Goal: Entertainment & Leisure: Consume media (video, audio)

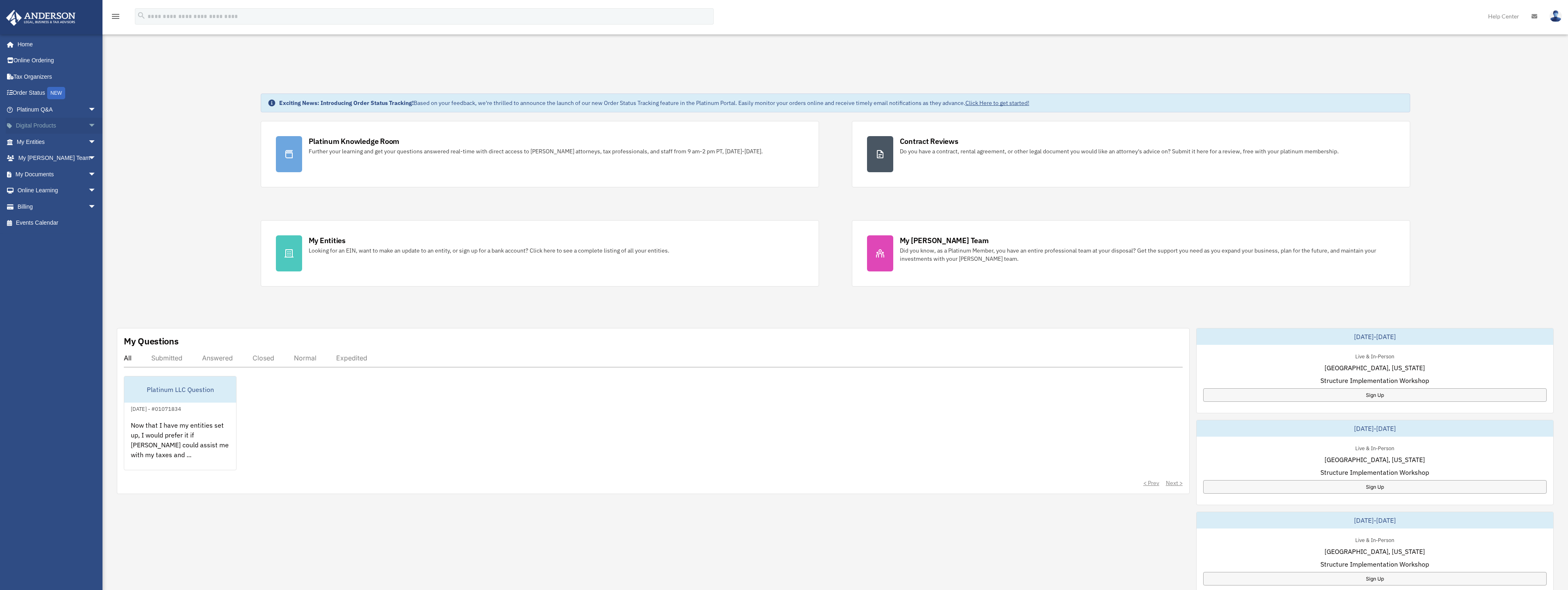
click at [88, 125] on span "arrow_drop_down" at bounding box center [96, 126] width 16 height 17
click at [57, 180] on div "Virtual Bookkeeping" at bounding box center [63, 174] width 69 height 10
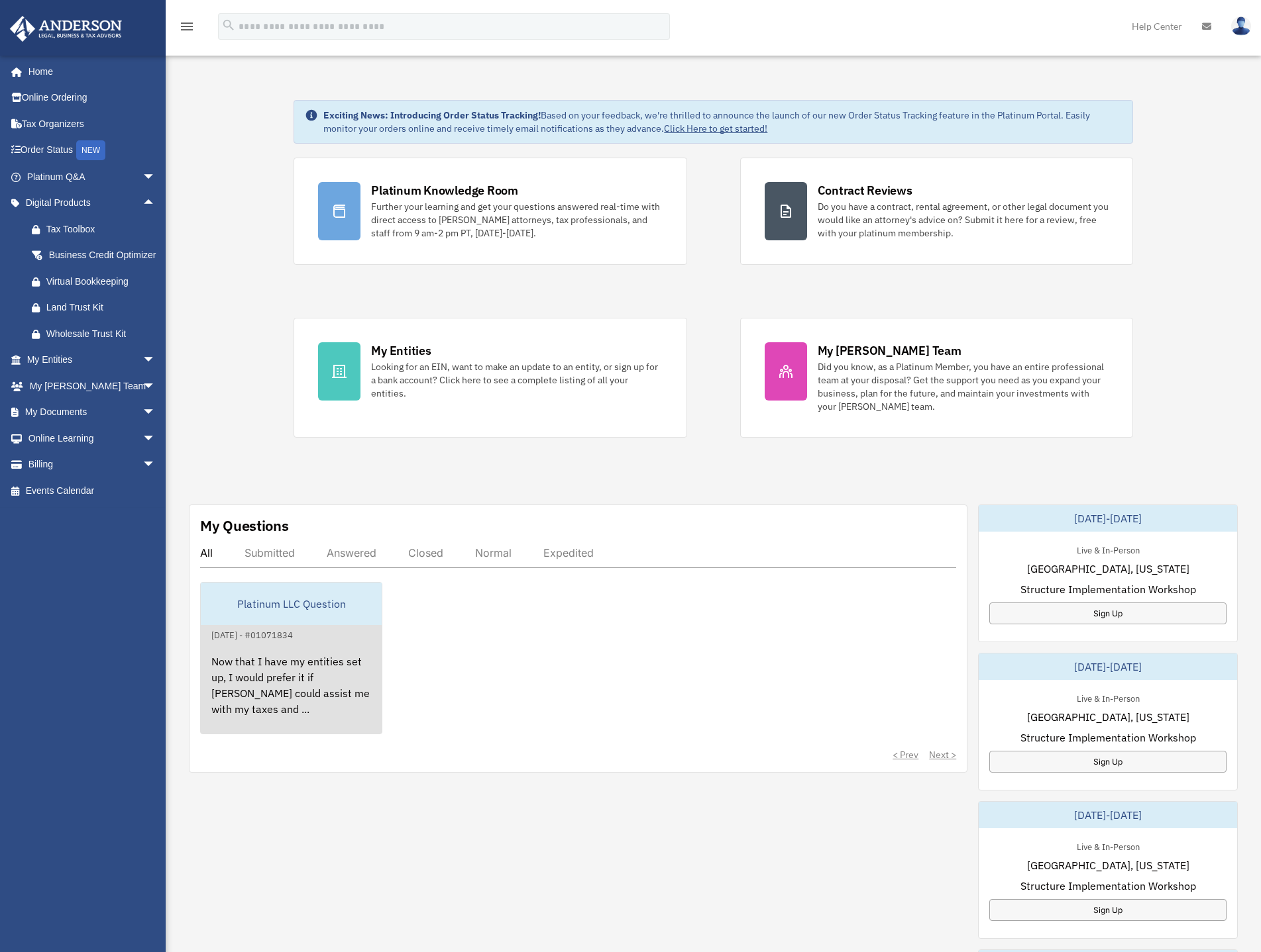
click at [249, 633] on div "August 9, 2025 - #01071834" at bounding box center [252, 634] width 102 height 14
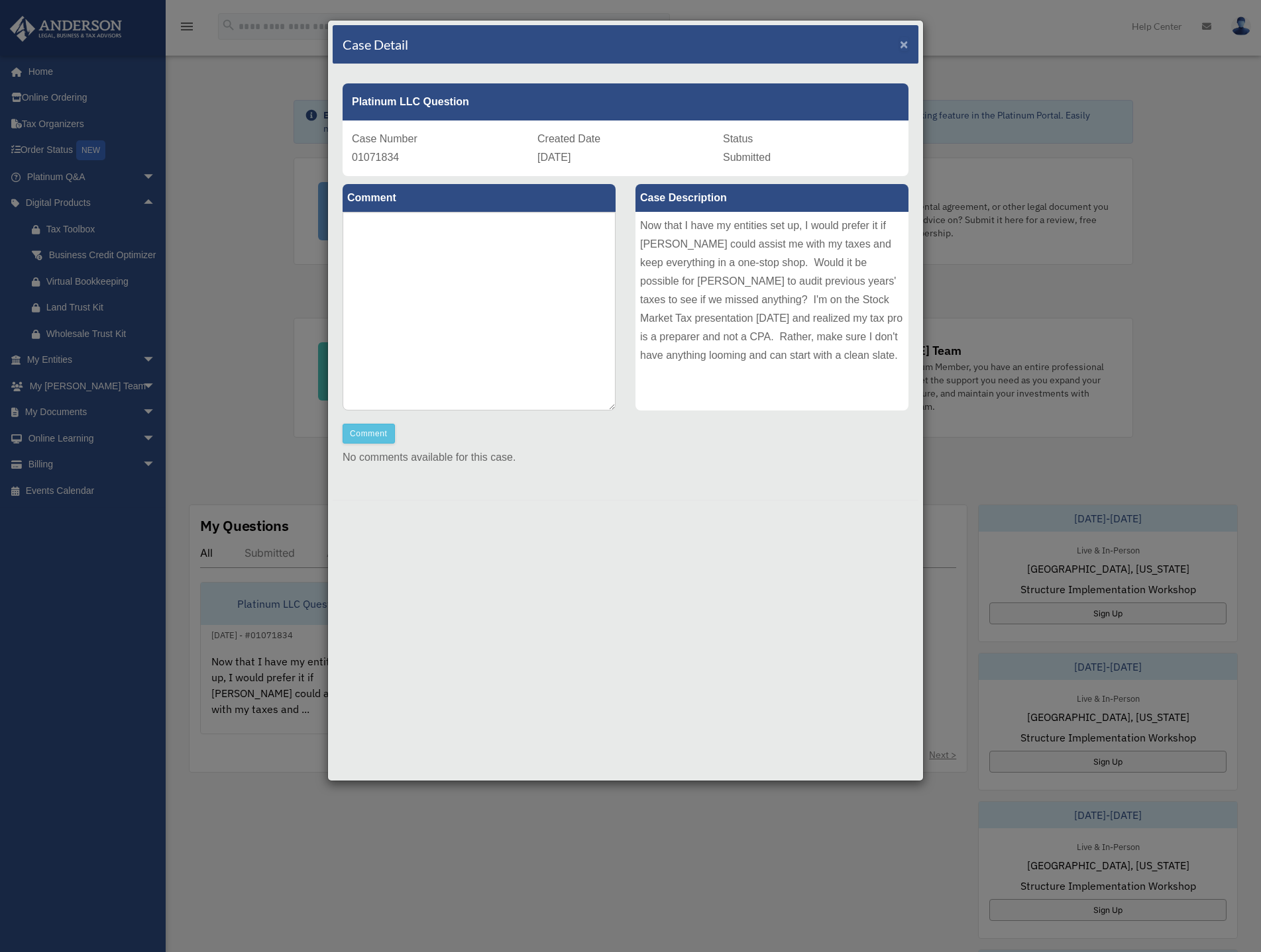
click at [906, 43] on span "×" at bounding box center [904, 43] width 9 height 15
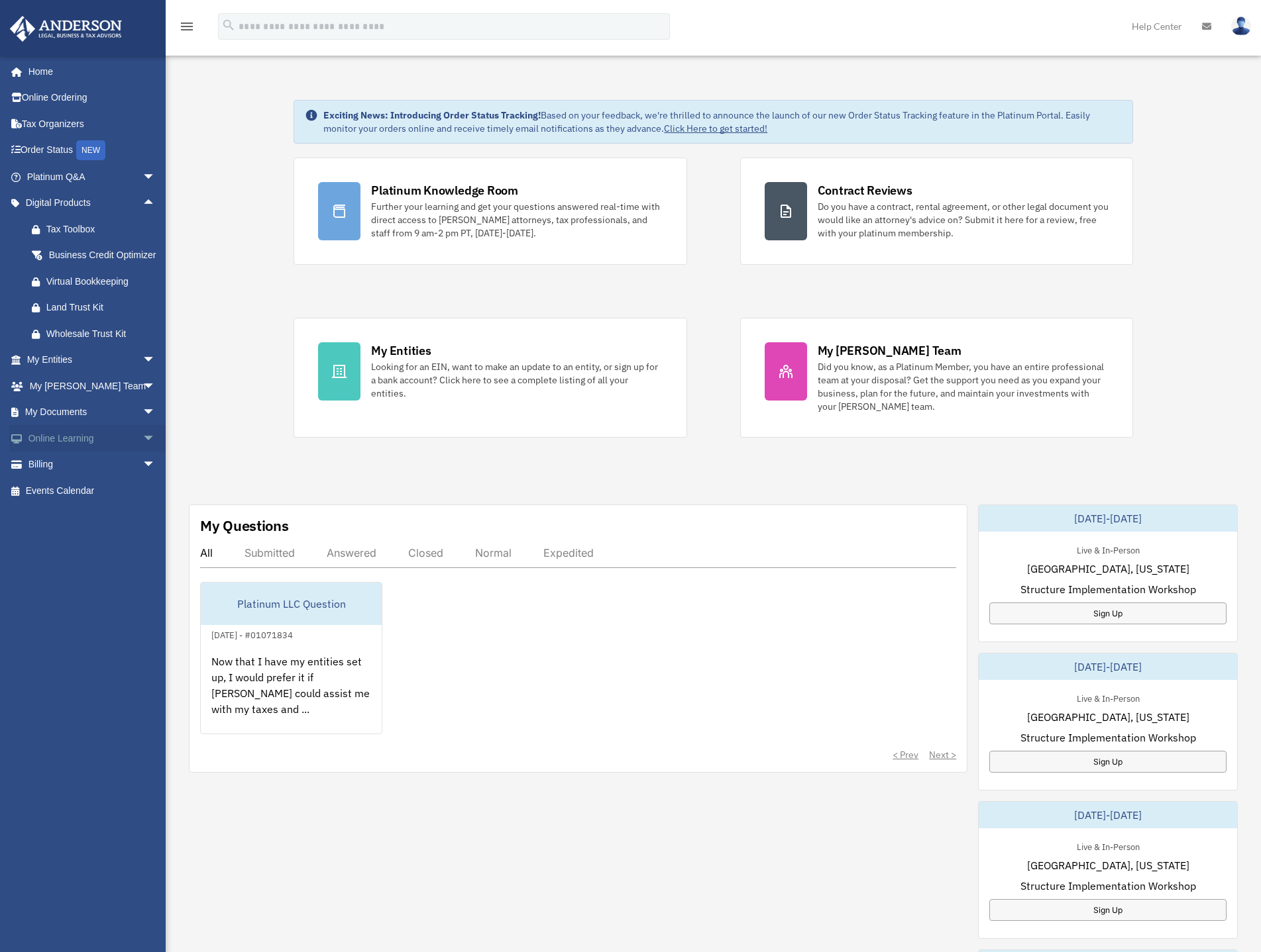
click at [143, 450] on span "arrow_drop_down" at bounding box center [155, 439] width 27 height 28
click at [62, 478] on link "Courses" at bounding box center [97, 464] width 157 height 27
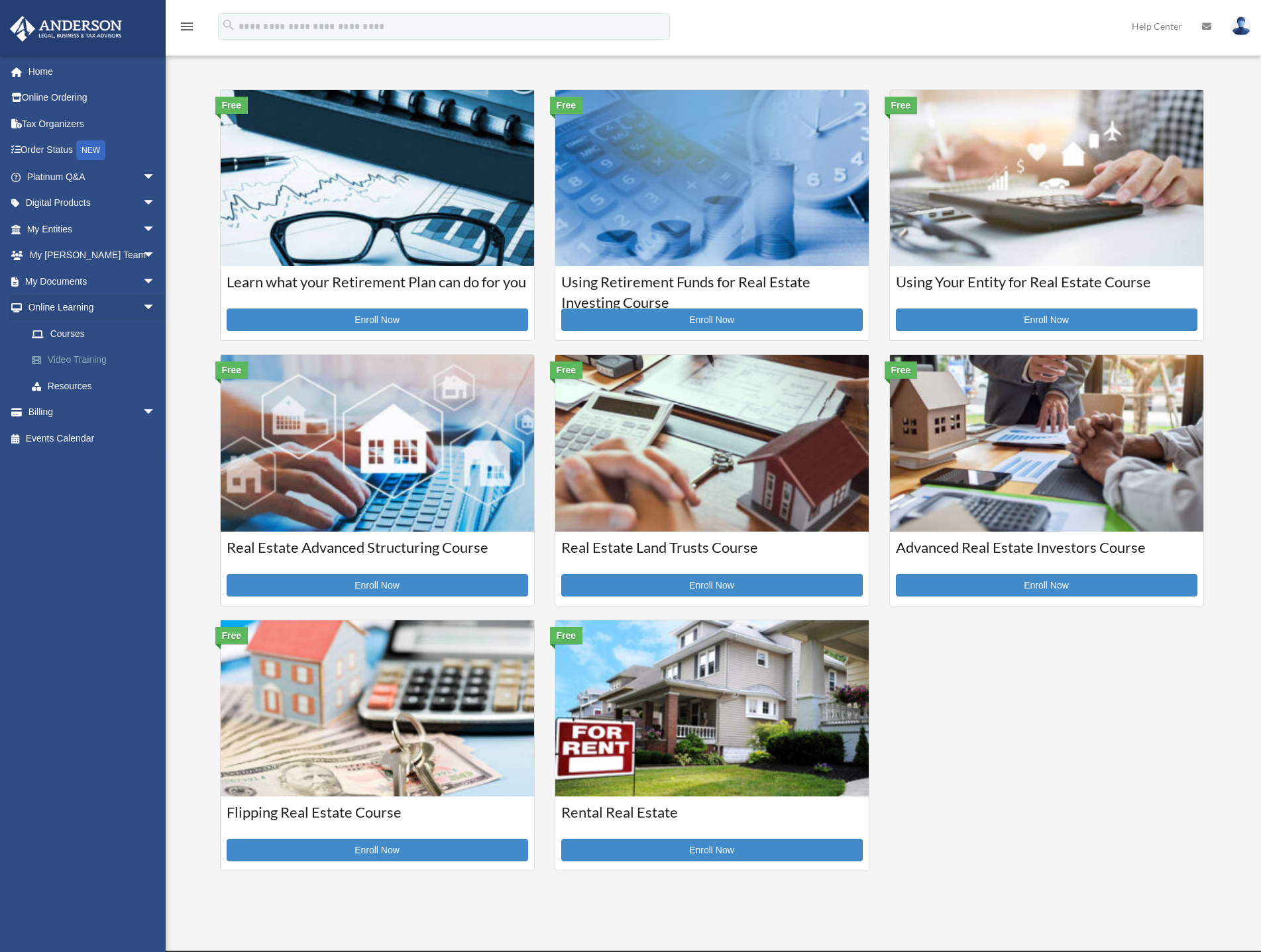
click at [60, 363] on link "Video Training" at bounding box center [97, 360] width 157 height 27
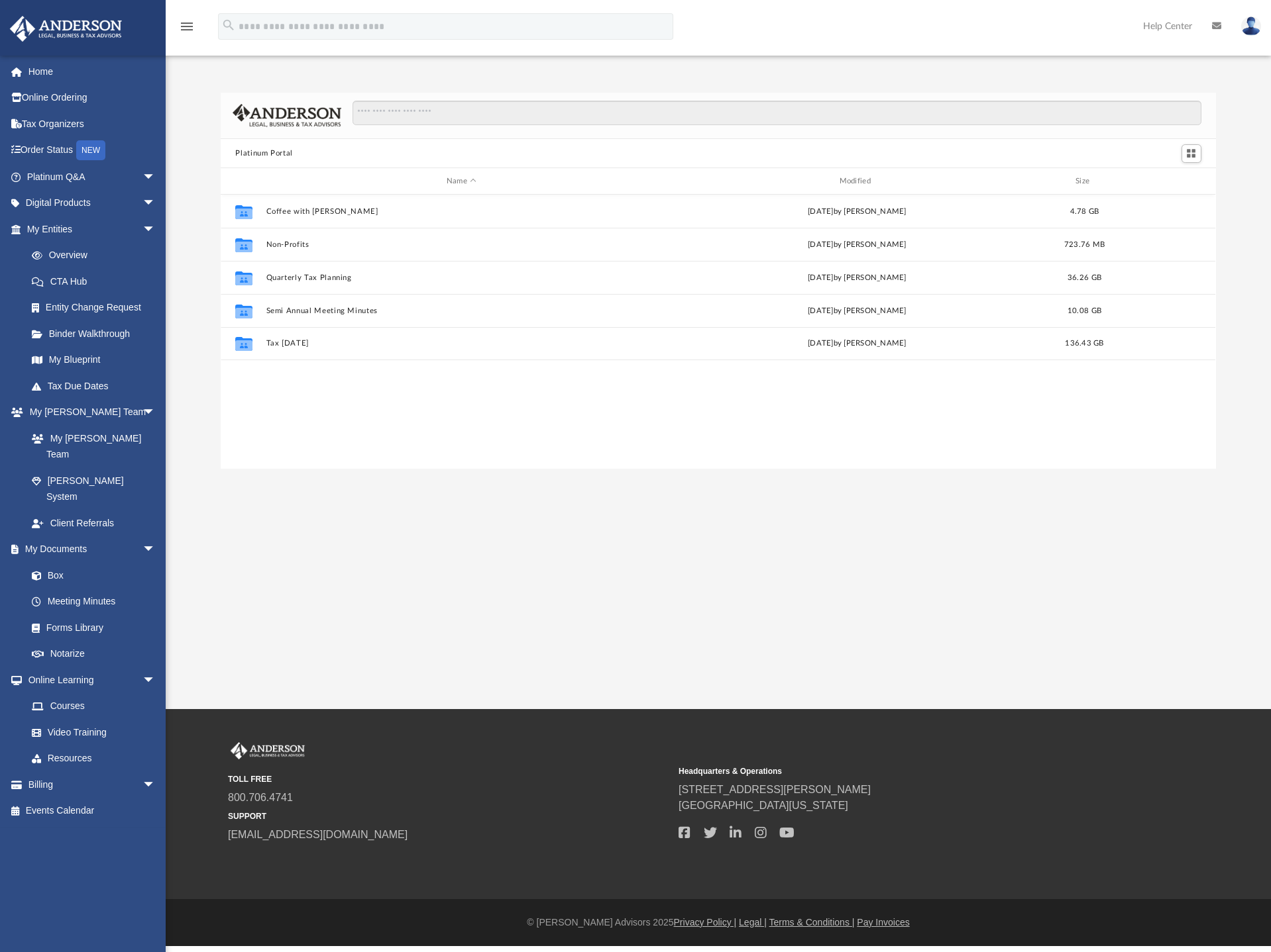
scroll to position [291, 985]
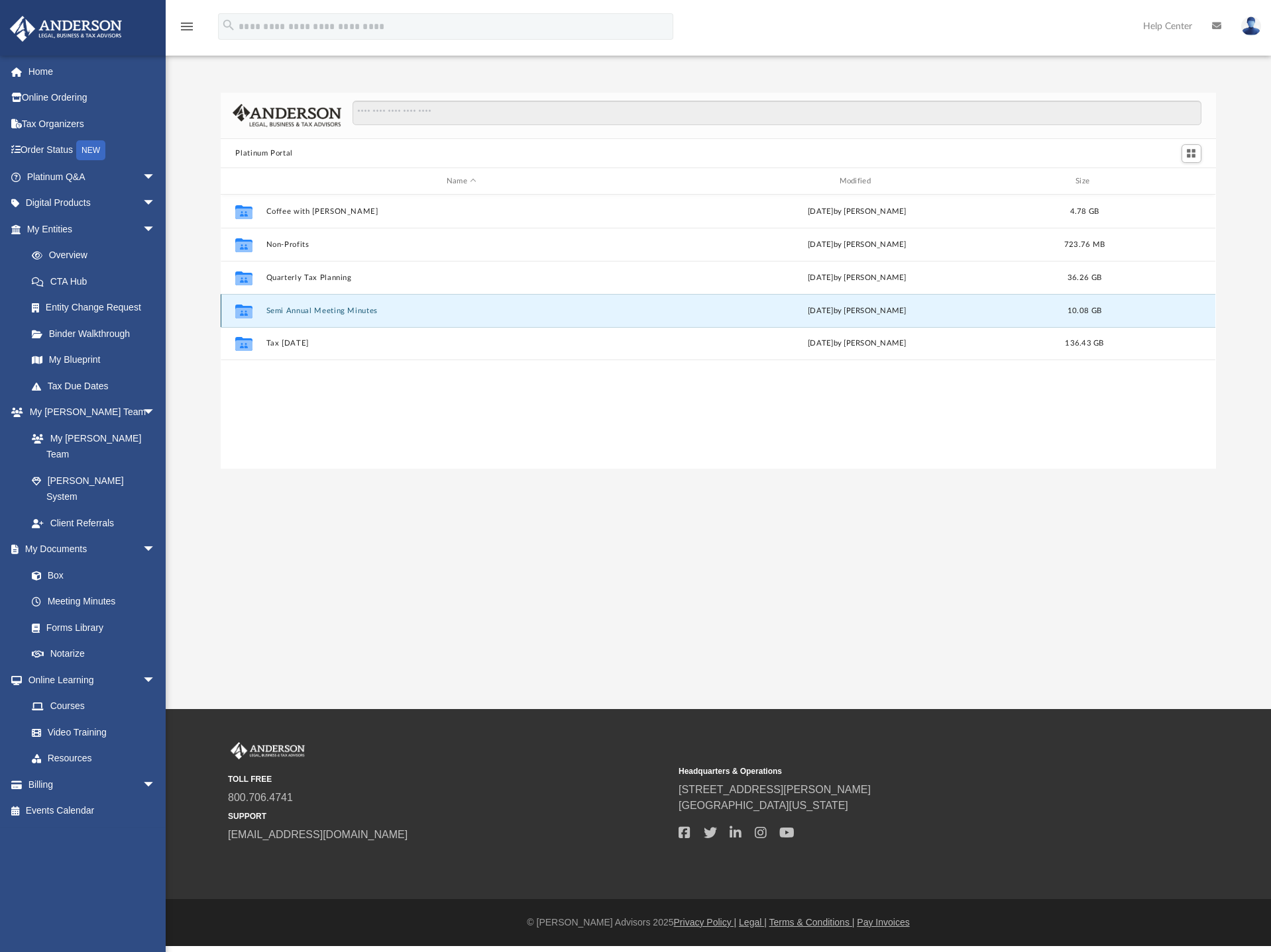
click at [357, 310] on button "Semi Annual Meeting Minutes" at bounding box center [461, 311] width 391 height 9
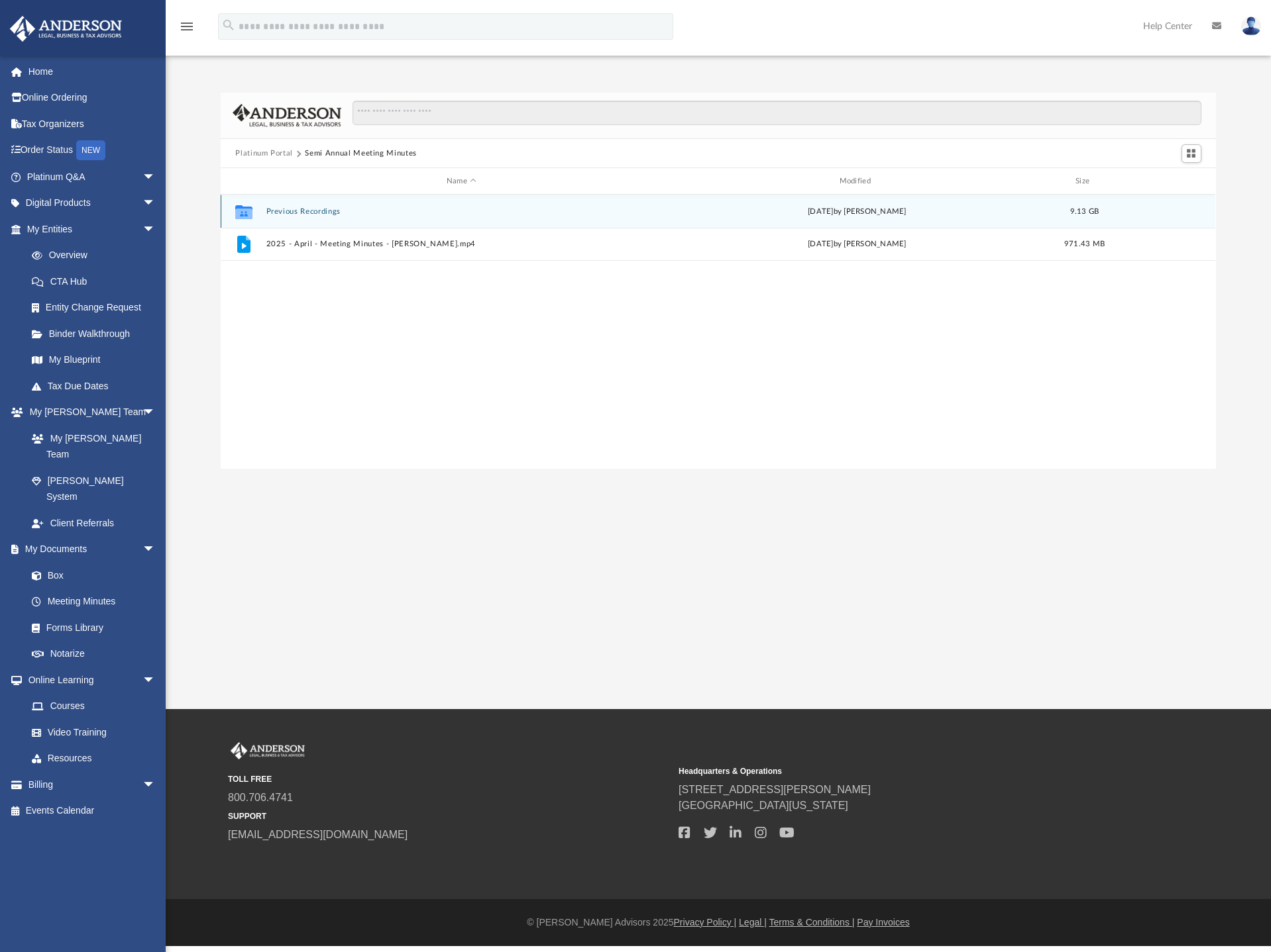
click at [289, 208] on button "Previous Recordings" at bounding box center [461, 211] width 391 height 9
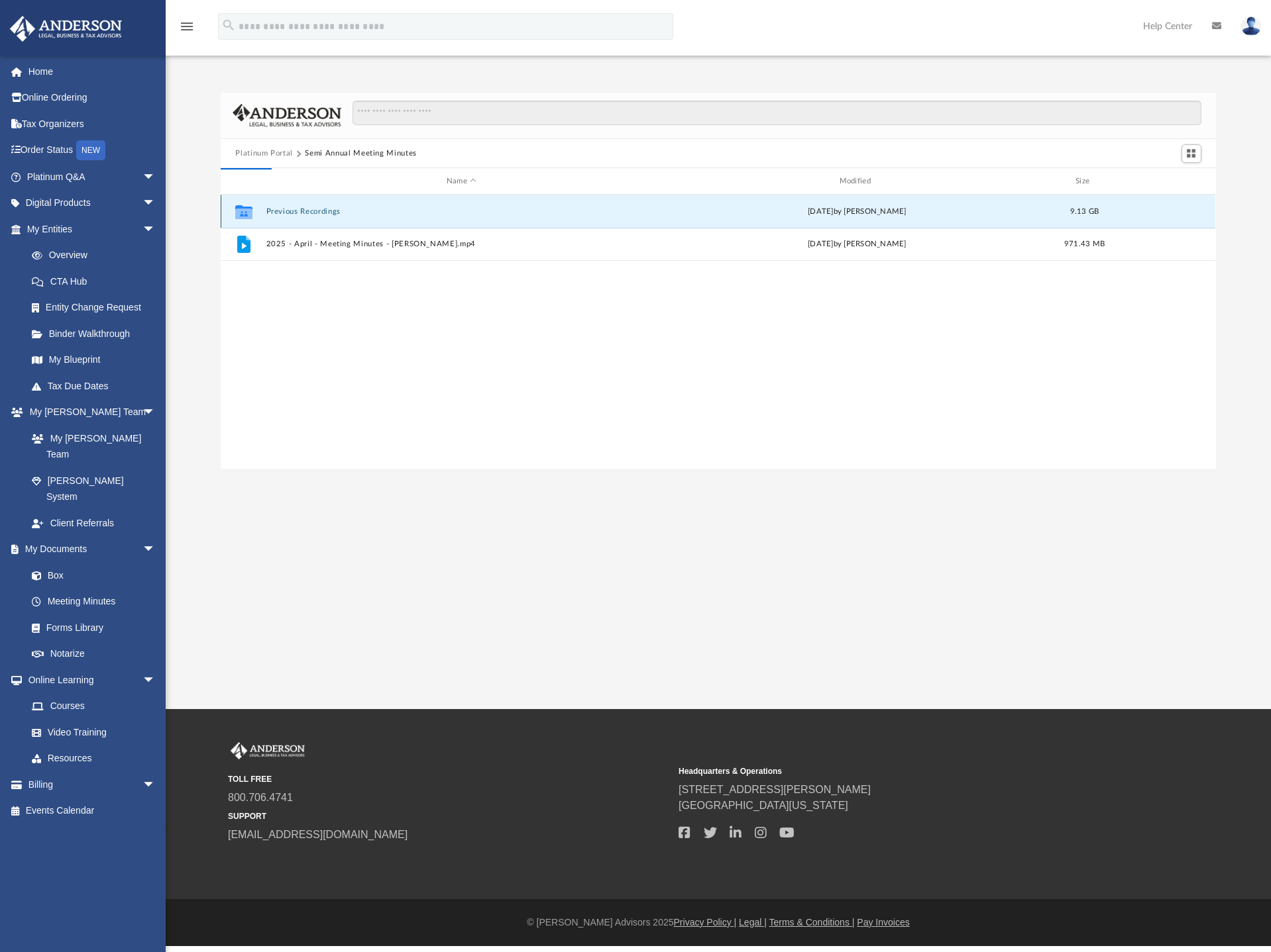
click at [289, 208] on button "Previous Recordings" at bounding box center [461, 211] width 391 height 9
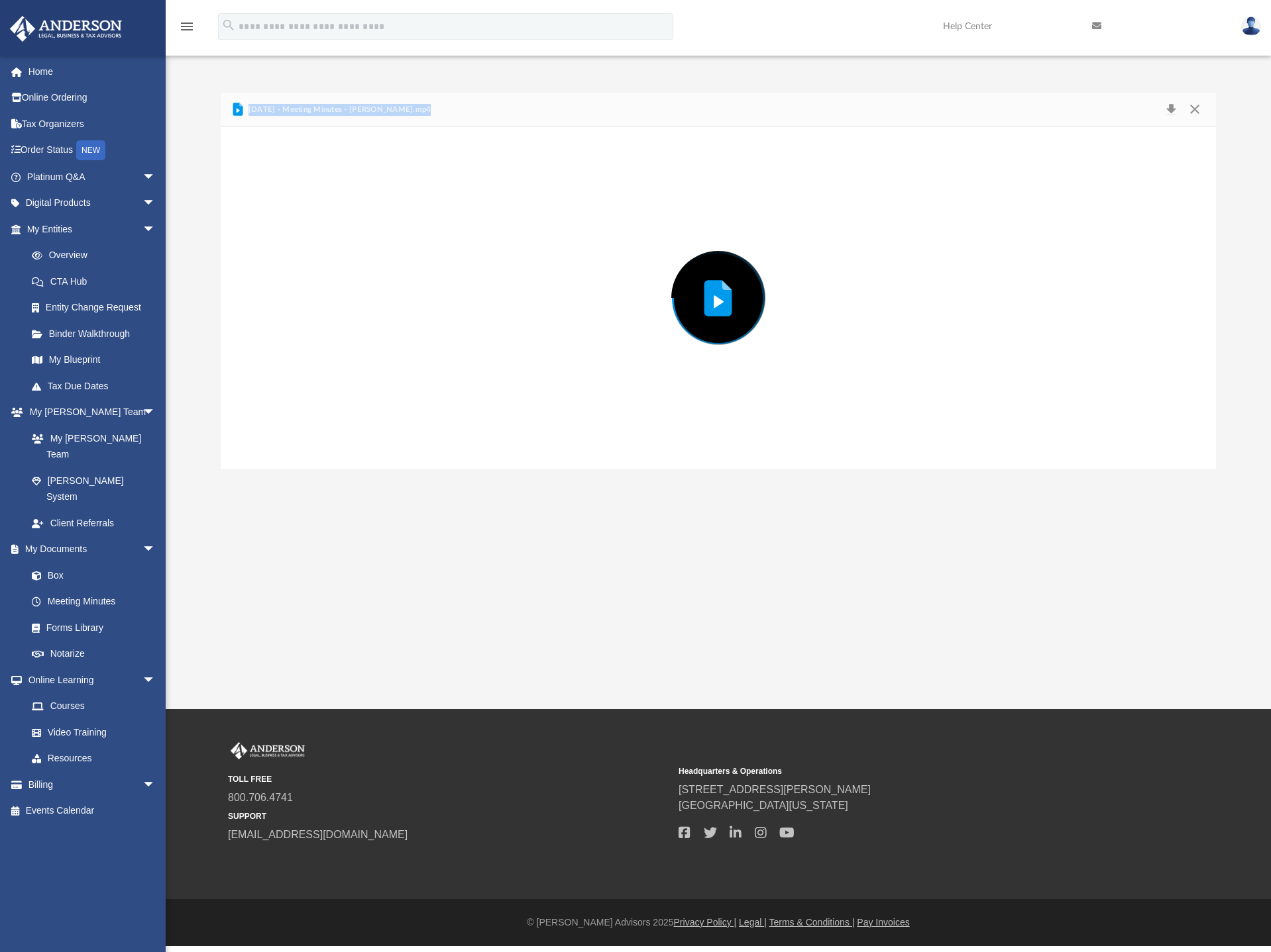
click at [289, 208] on div "Preview" at bounding box center [717, 298] width 995 height 342
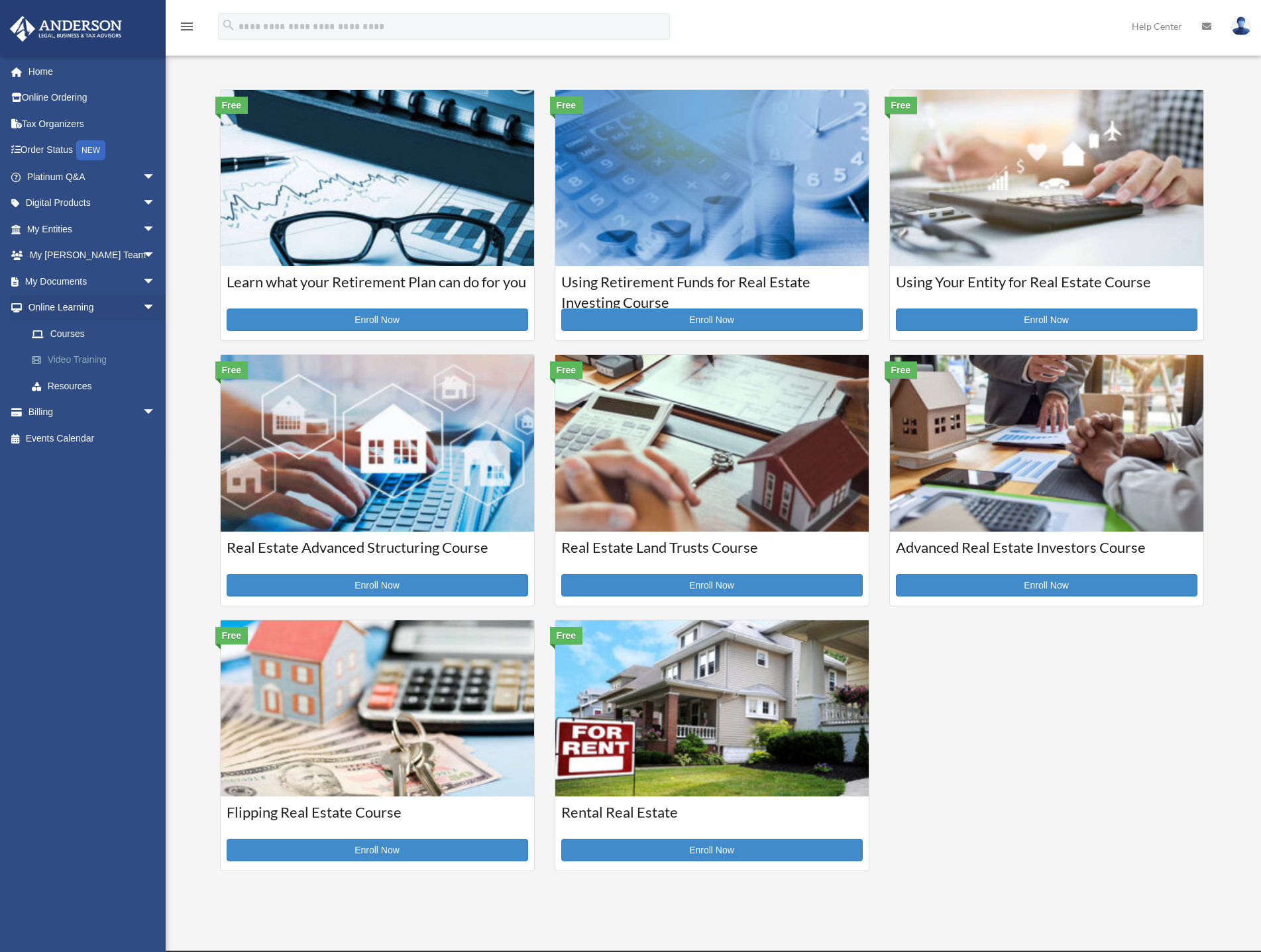
click at [60, 355] on link "Video Training" at bounding box center [97, 360] width 157 height 27
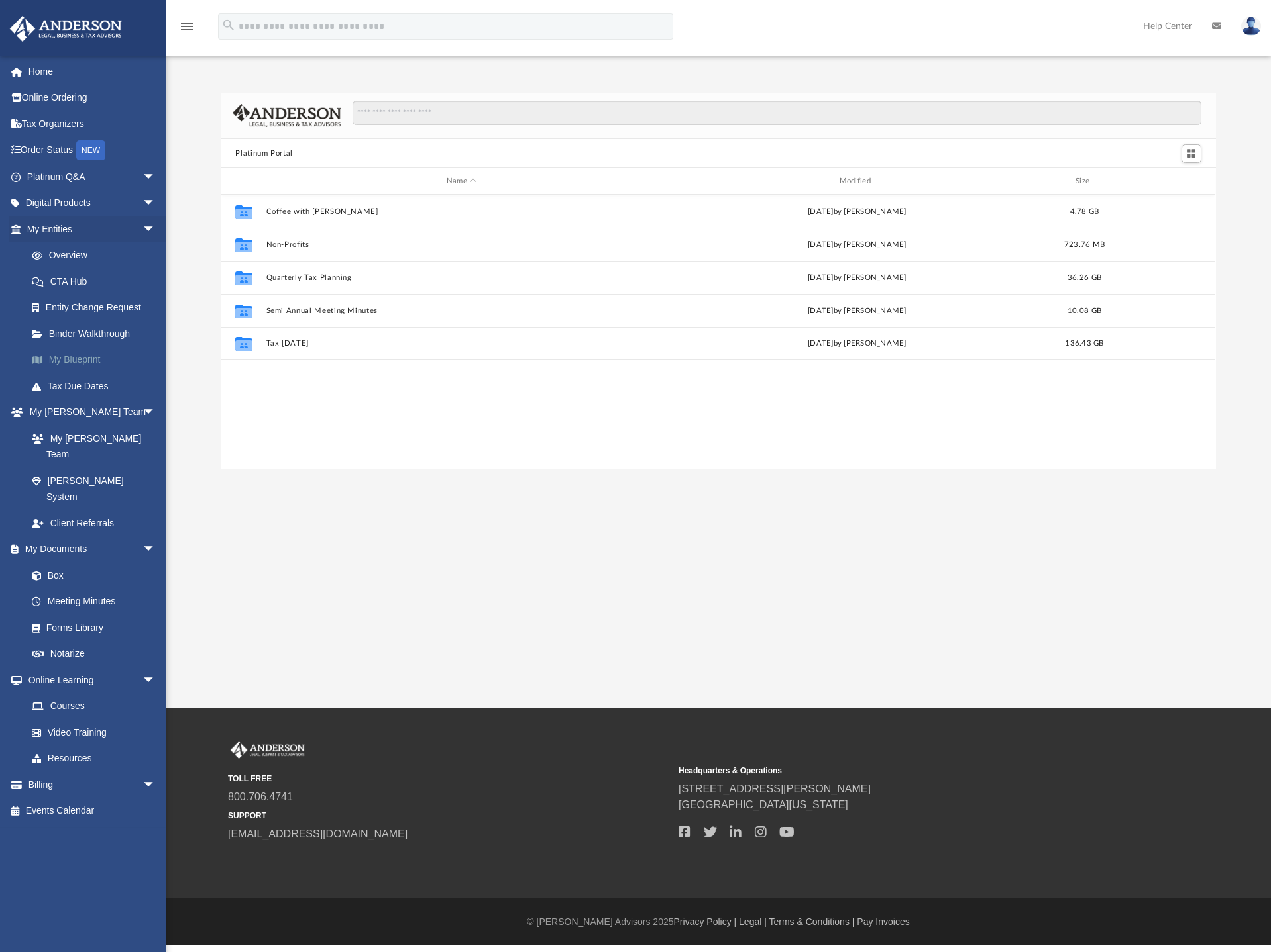
scroll to position [291, 985]
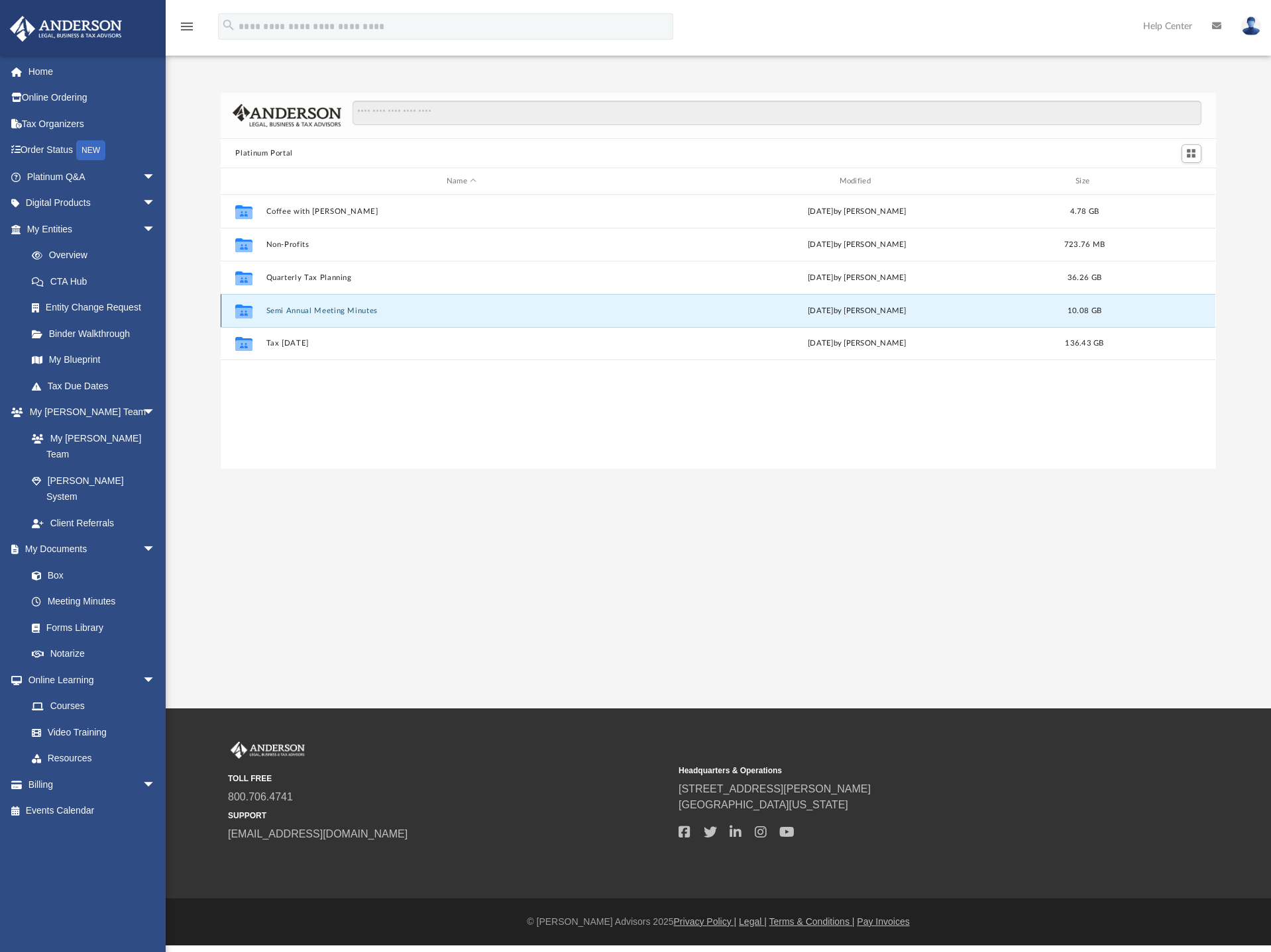
click at [301, 310] on button "Semi Annual Meeting Minutes" at bounding box center [461, 311] width 391 height 9
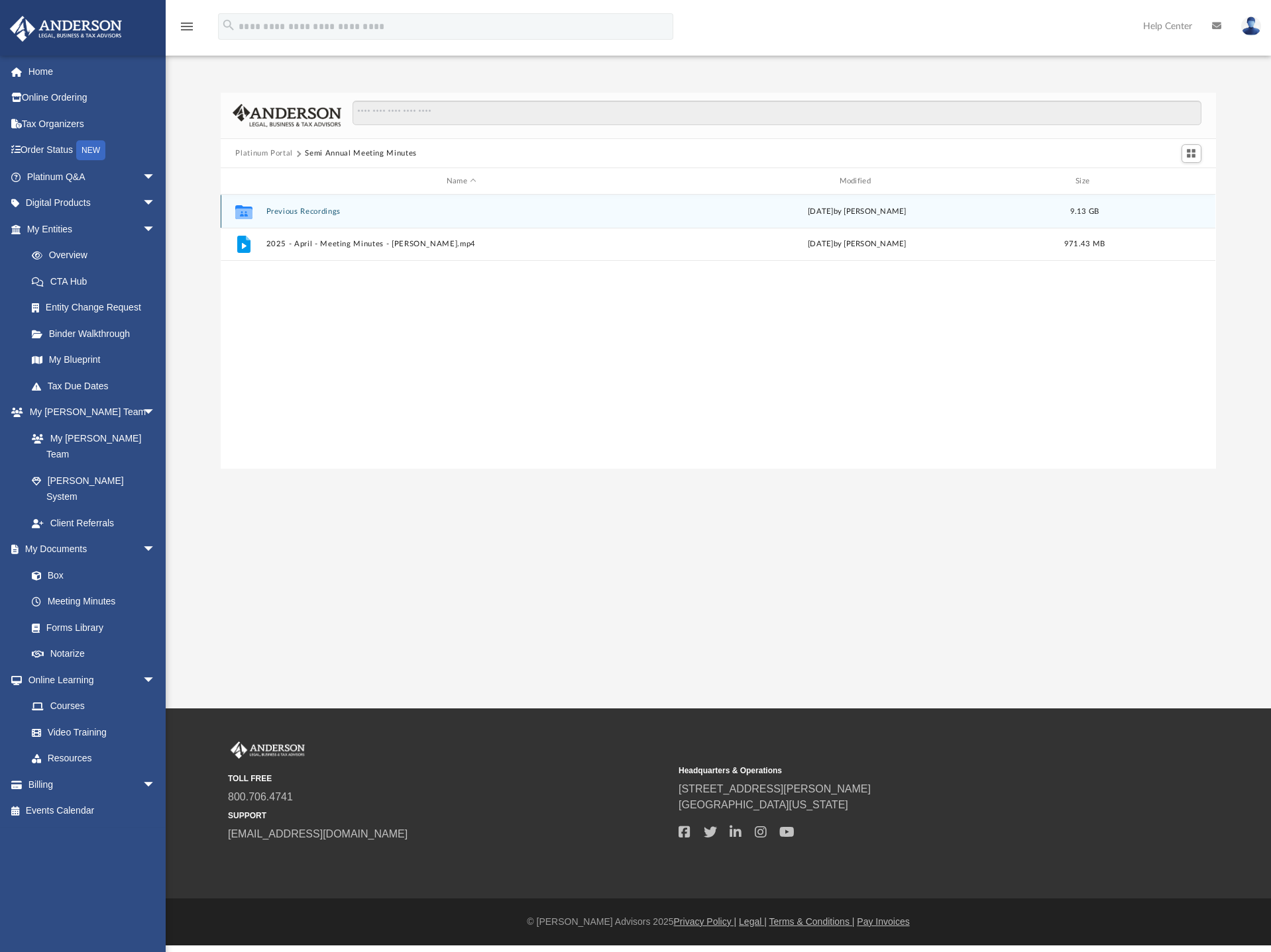
click at [306, 209] on button "Previous Recordings" at bounding box center [461, 211] width 391 height 9
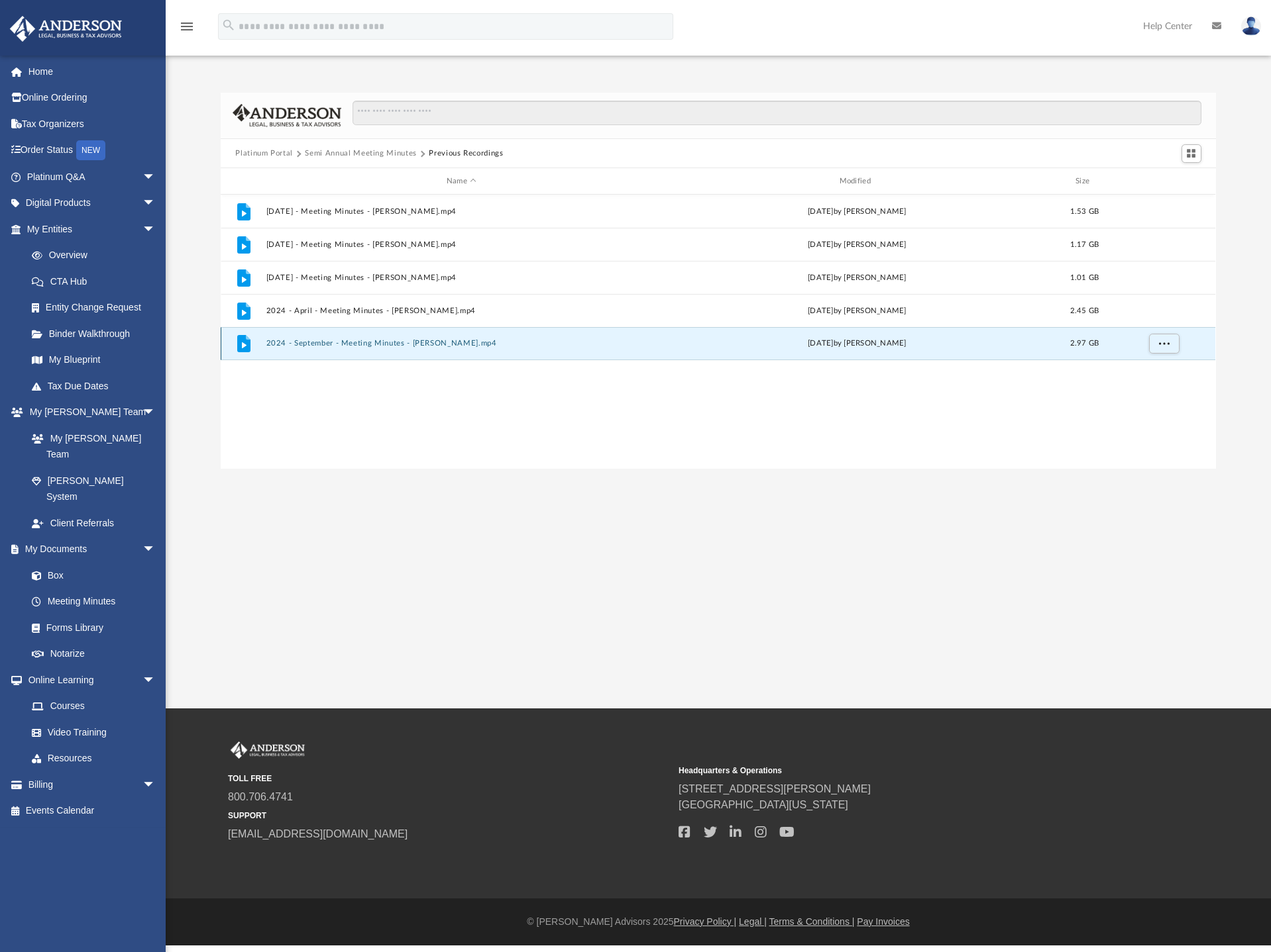
click at [396, 342] on button "2024 - September - Meeting Minutes - EJ McCaffrey.mp4" at bounding box center [461, 343] width 391 height 9
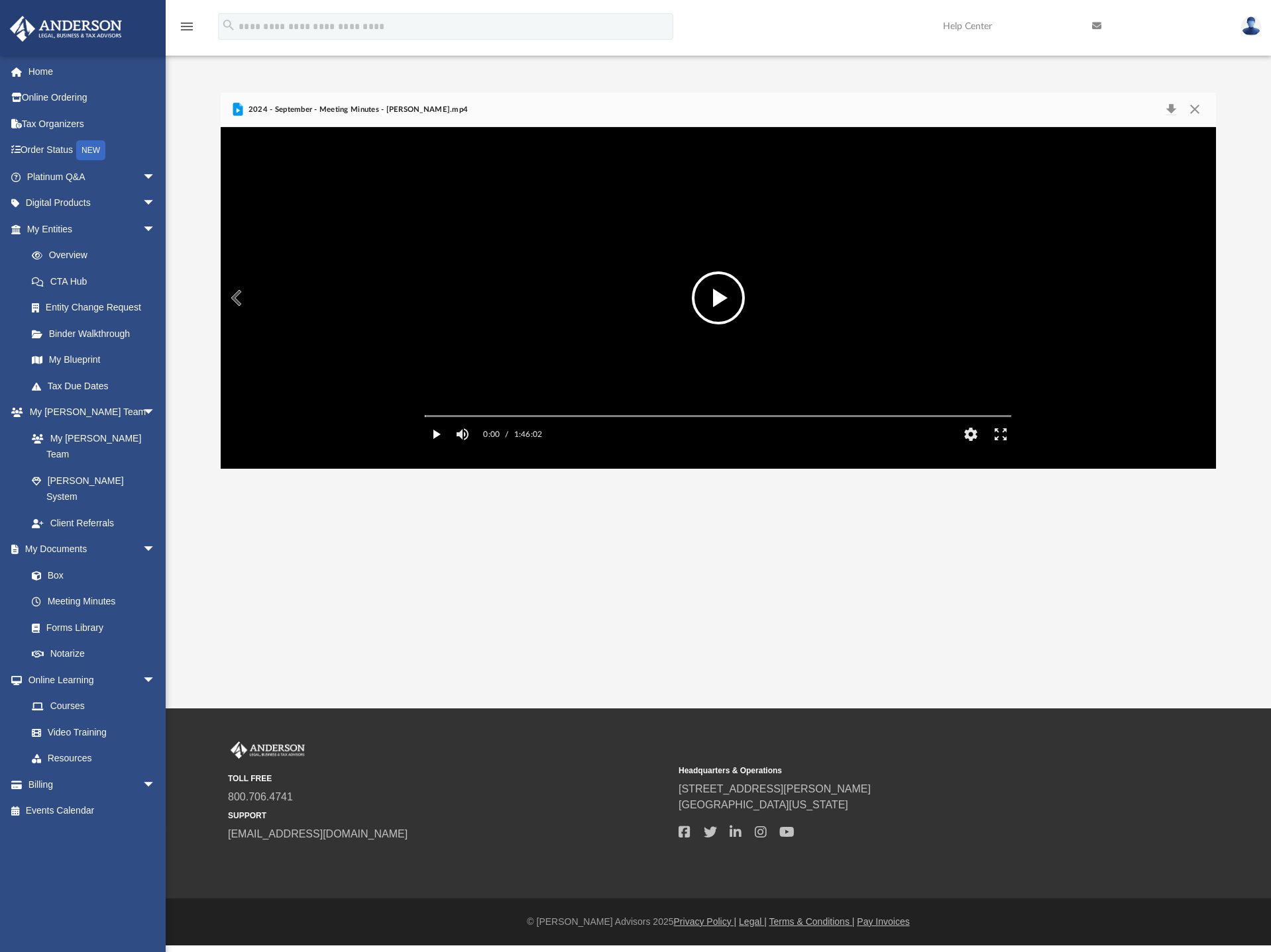
click at [440, 447] on button "Play" at bounding box center [436, 434] width 30 height 27
click at [237, 299] on button "Preview" at bounding box center [235, 298] width 30 height 37
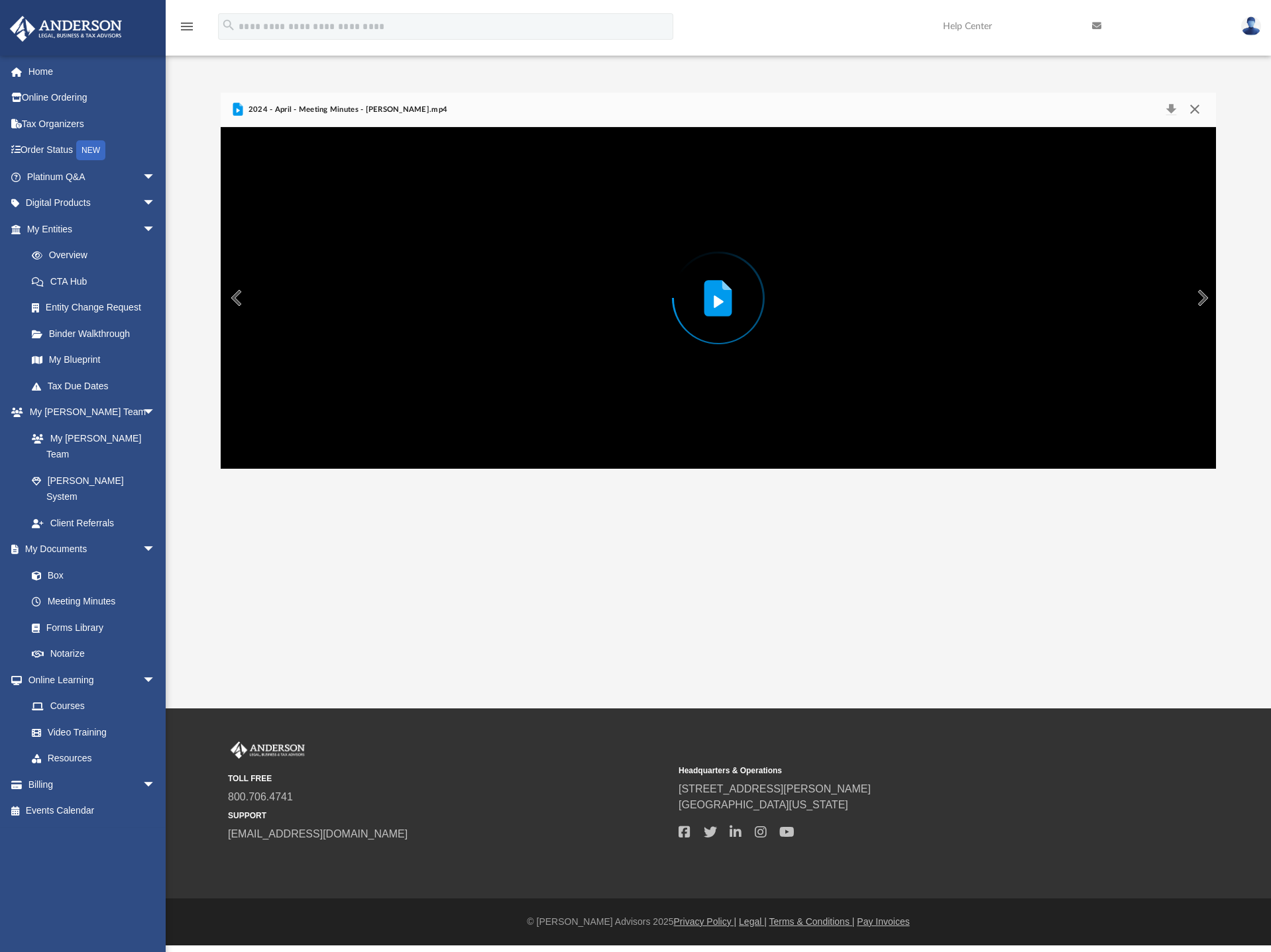
click at [1201, 108] on button "Close" at bounding box center [1194, 109] width 24 height 19
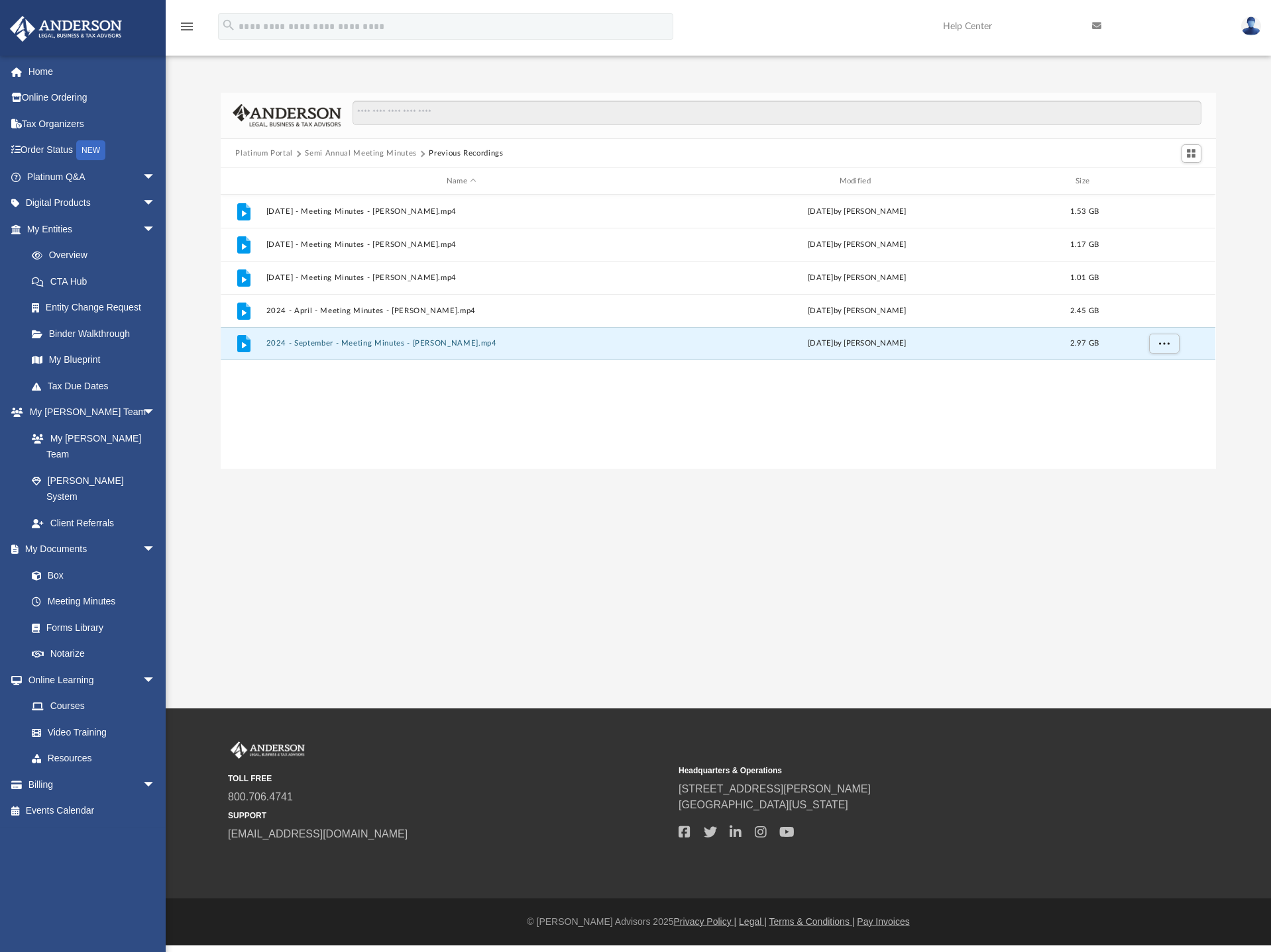
click at [370, 151] on button "Semi Annual Meeting Minutes" at bounding box center [361, 153] width 112 height 12
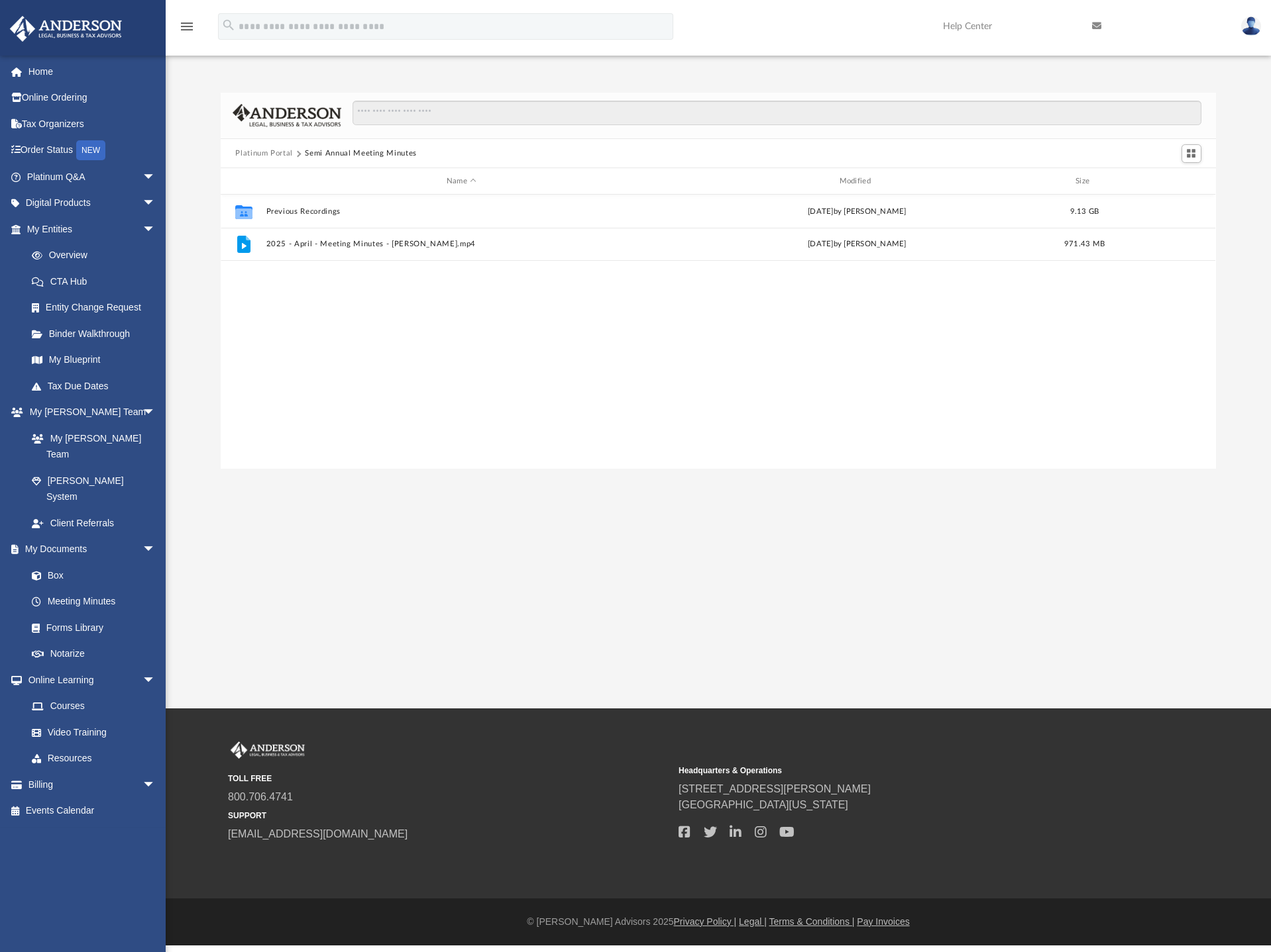
click at [274, 149] on button "Platinum Portal" at bounding box center [264, 153] width 58 height 12
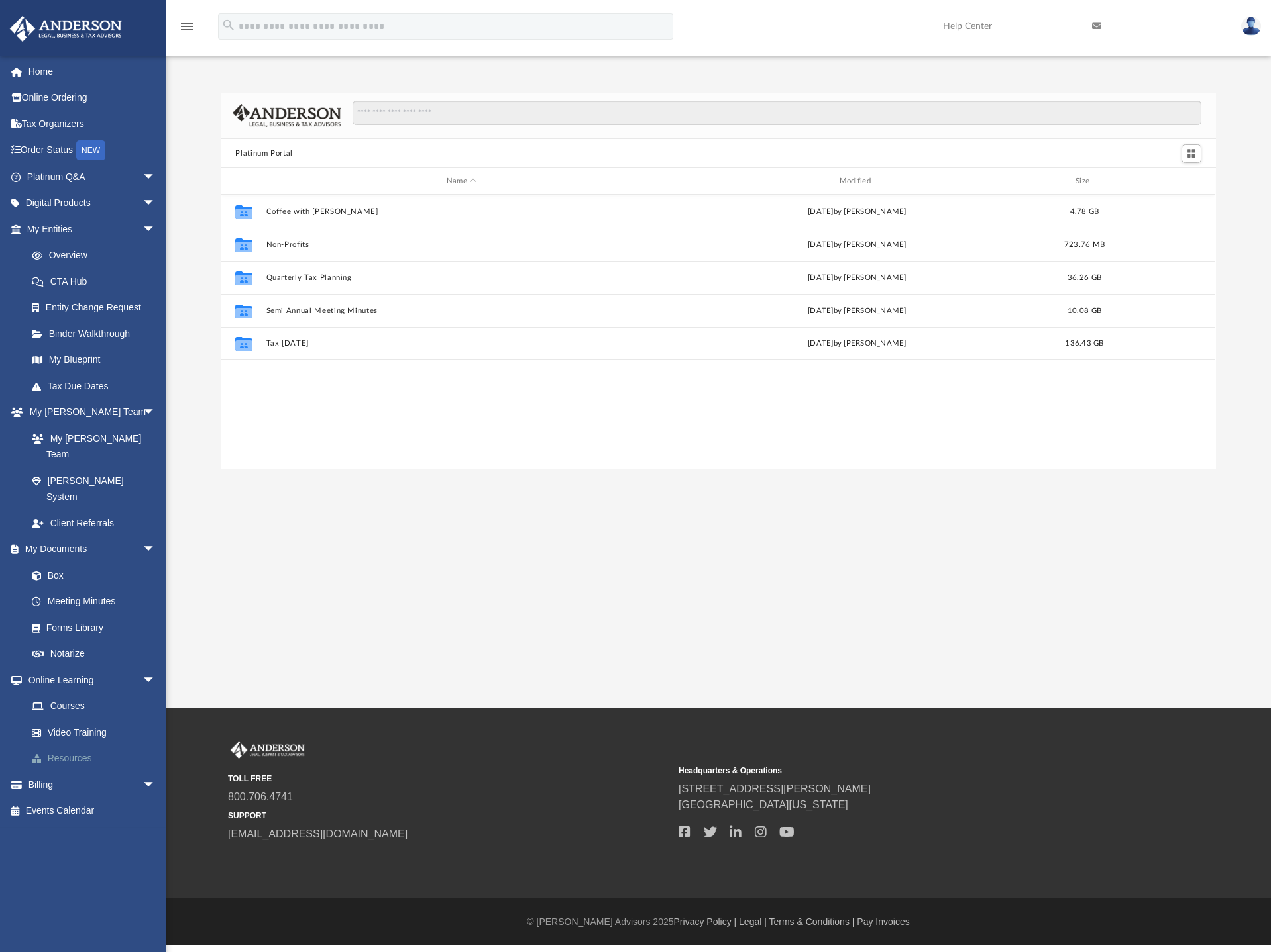
click at [74, 745] on link "Resources" at bounding box center [97, 758] width 157 height 27
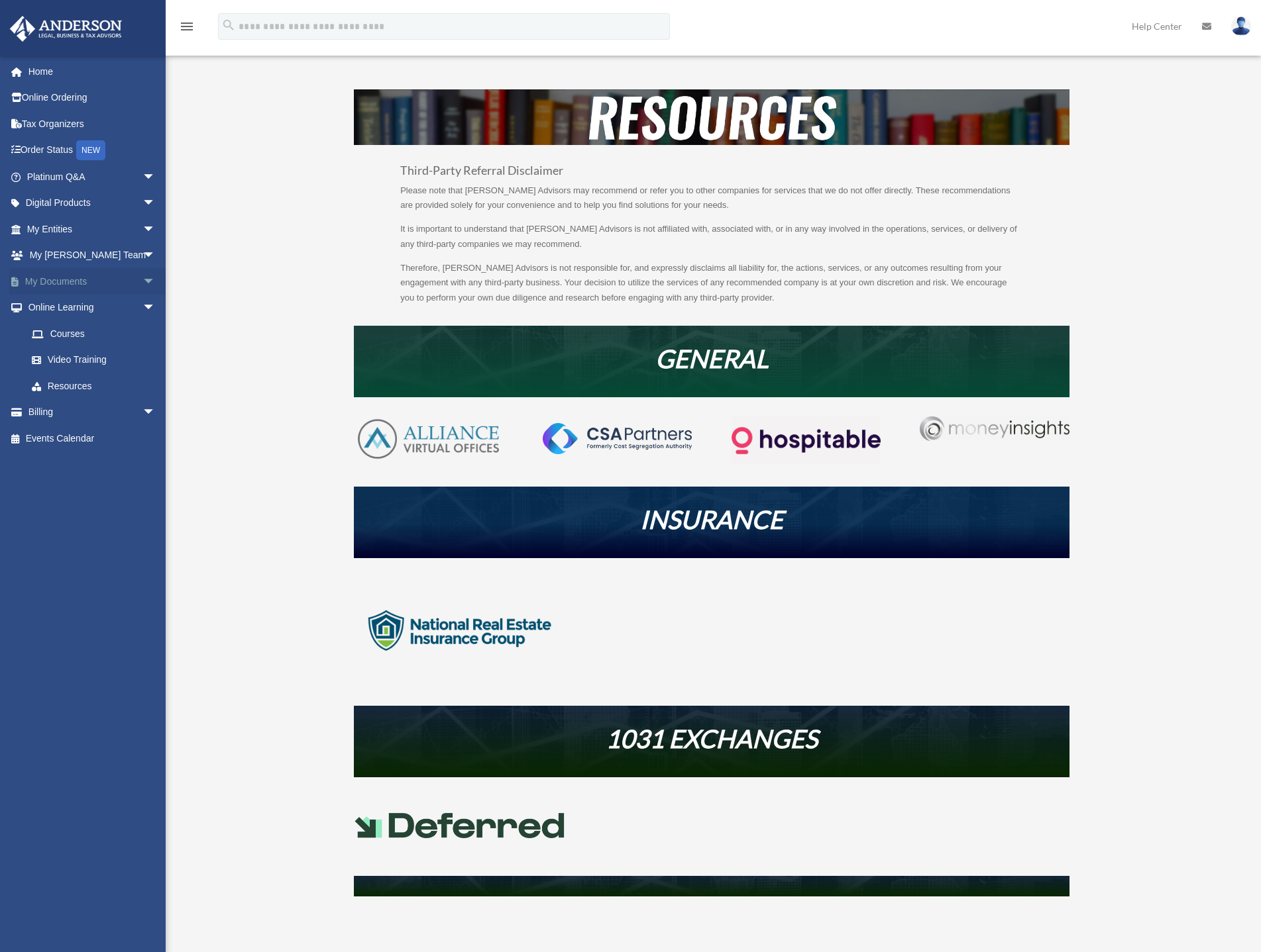
click at [64, 283] on link "My Documents arrow_drop_down" at bounding box center [91, 281] width 166 height 27
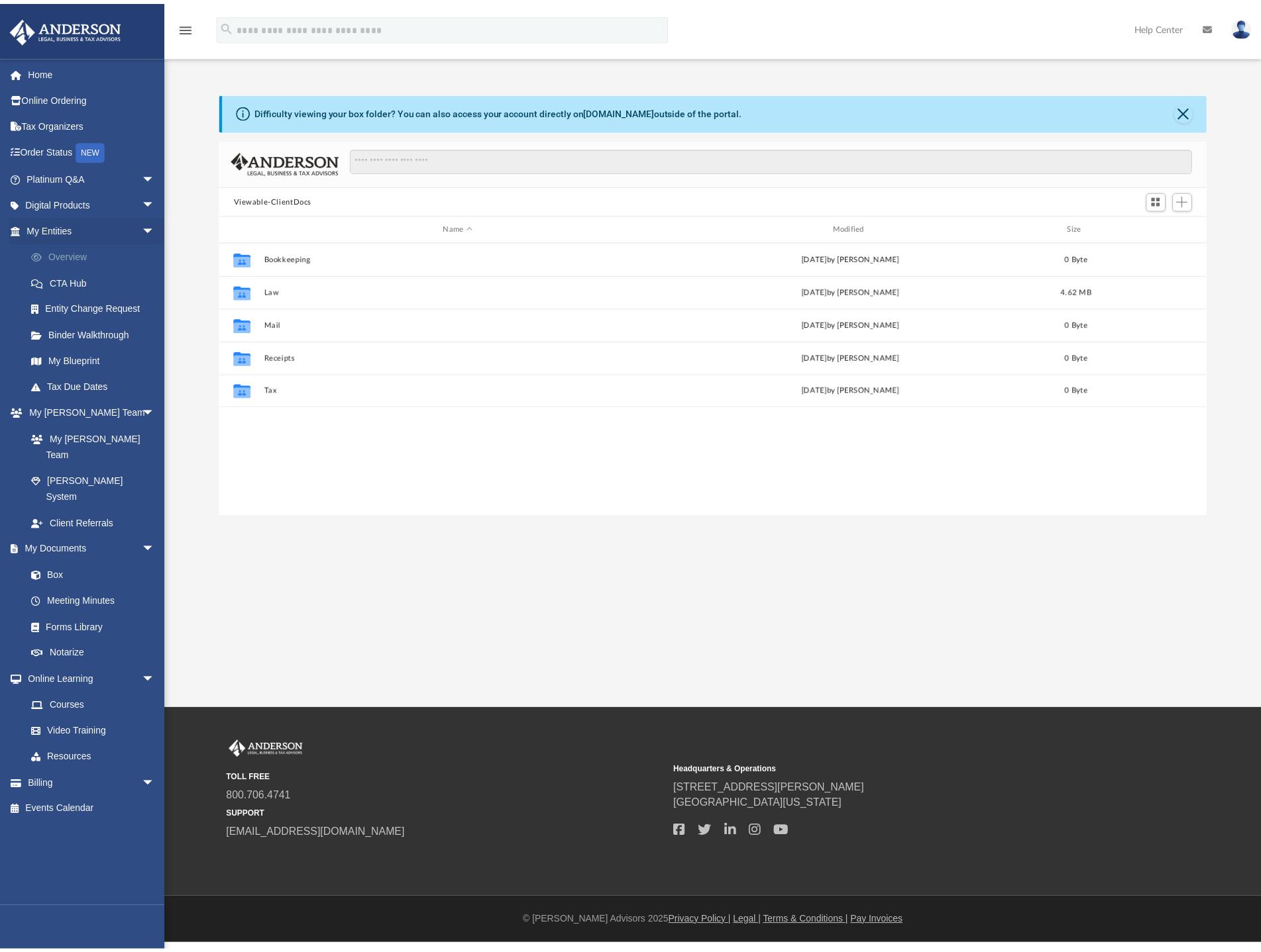
scroll to position [291, 985]
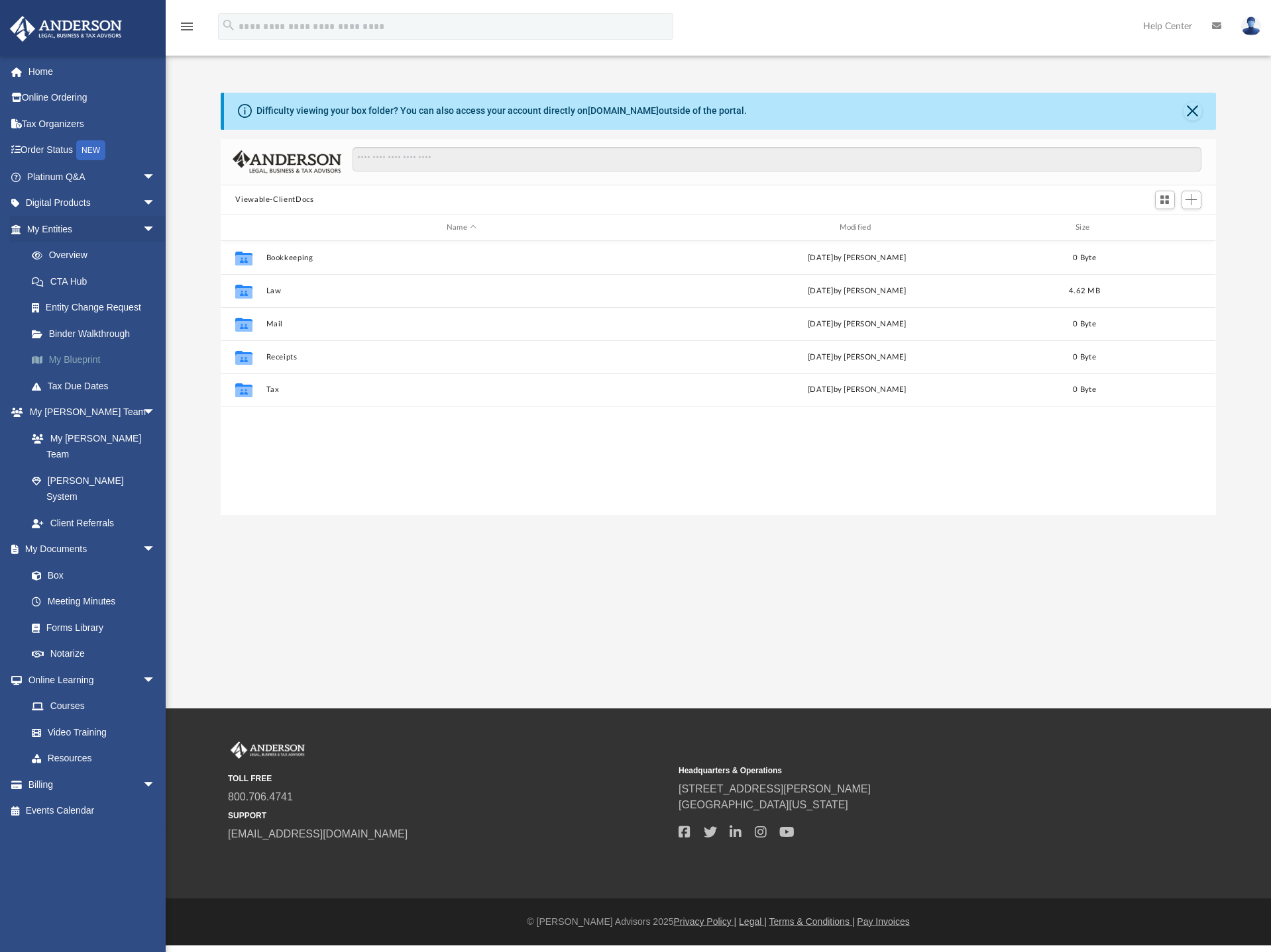
click at [69, 361] on link "My Blueprint" at bounding box center [97, 360] width 157 height 27
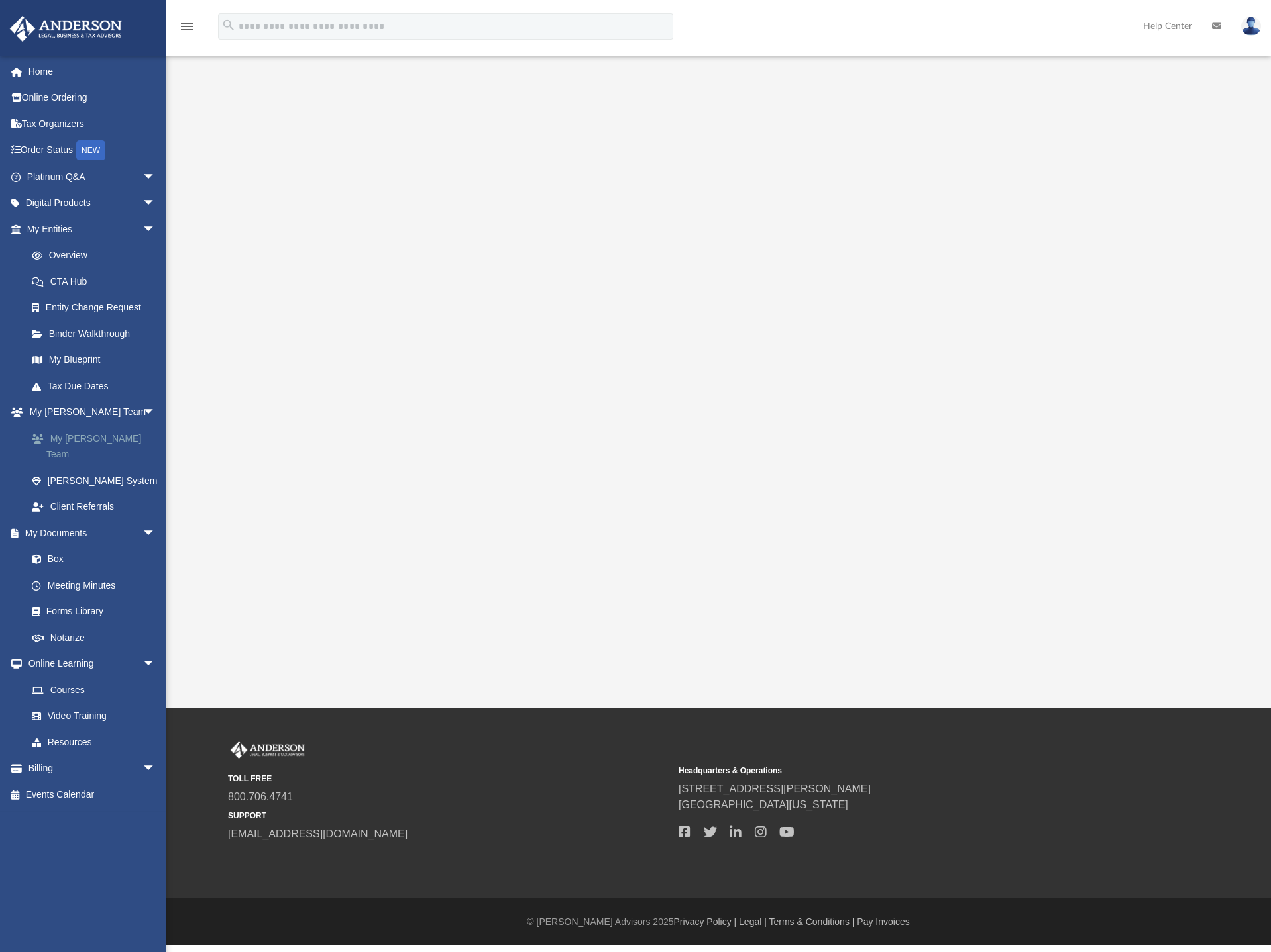
click at [94, 436] on link "My [PERSON_NAME] Team" at bounding box center [97, 446] width 157 height 42
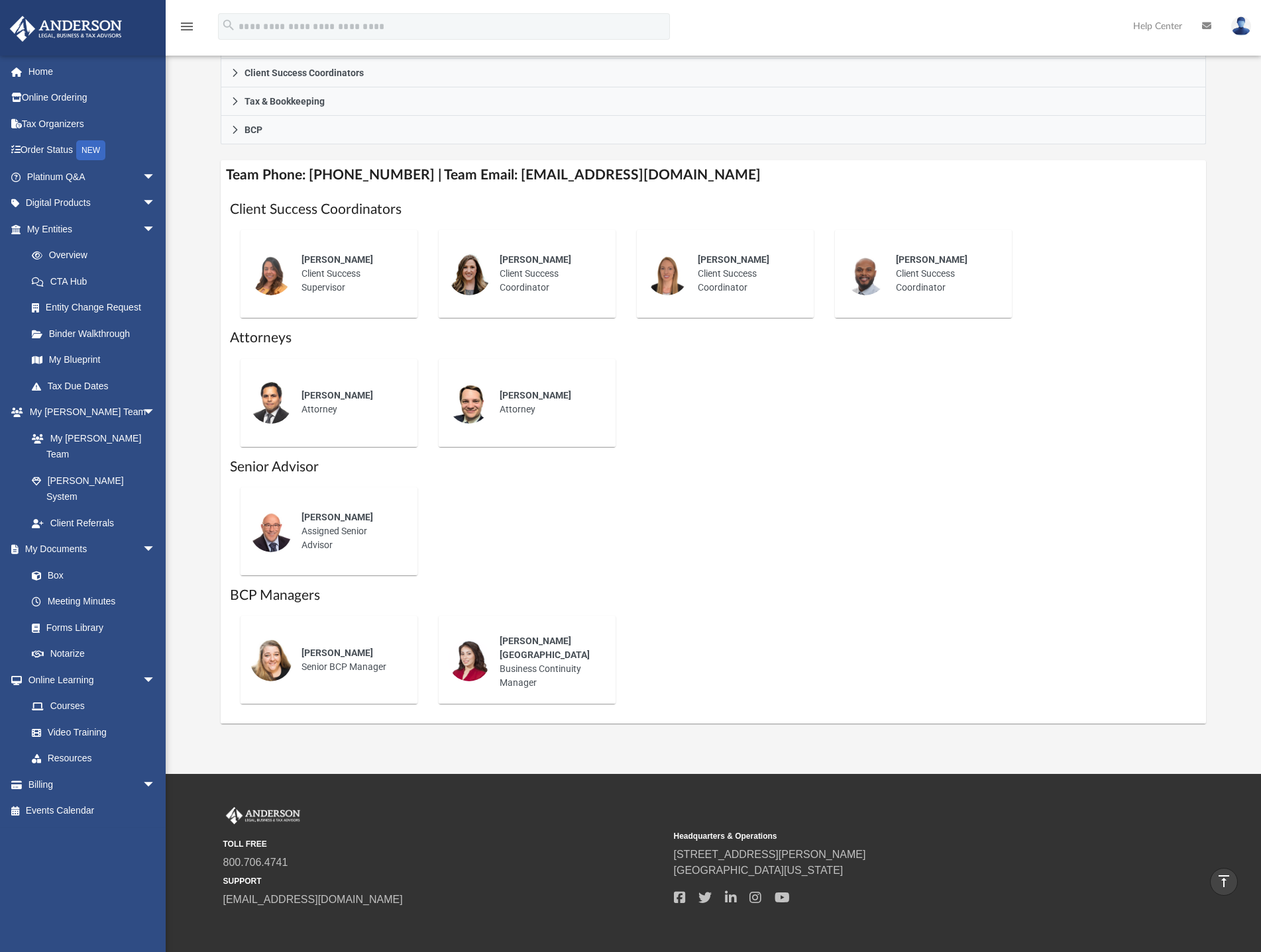
scroll to position [397, 0]
